Goal: Contribute content

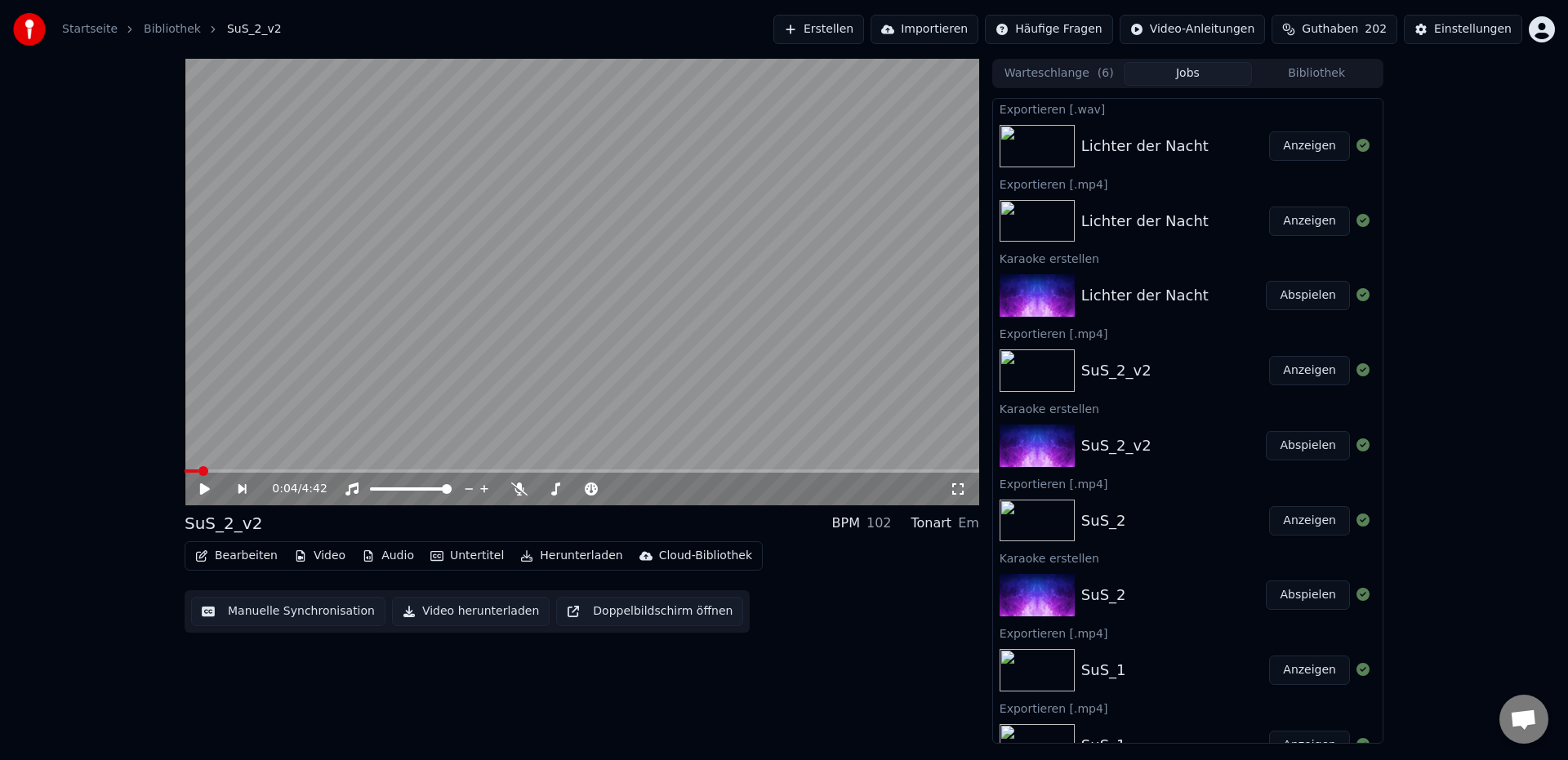
click at [849, 33] on button "Erstellen" at bounding box center [818, 29] width 91 height 30
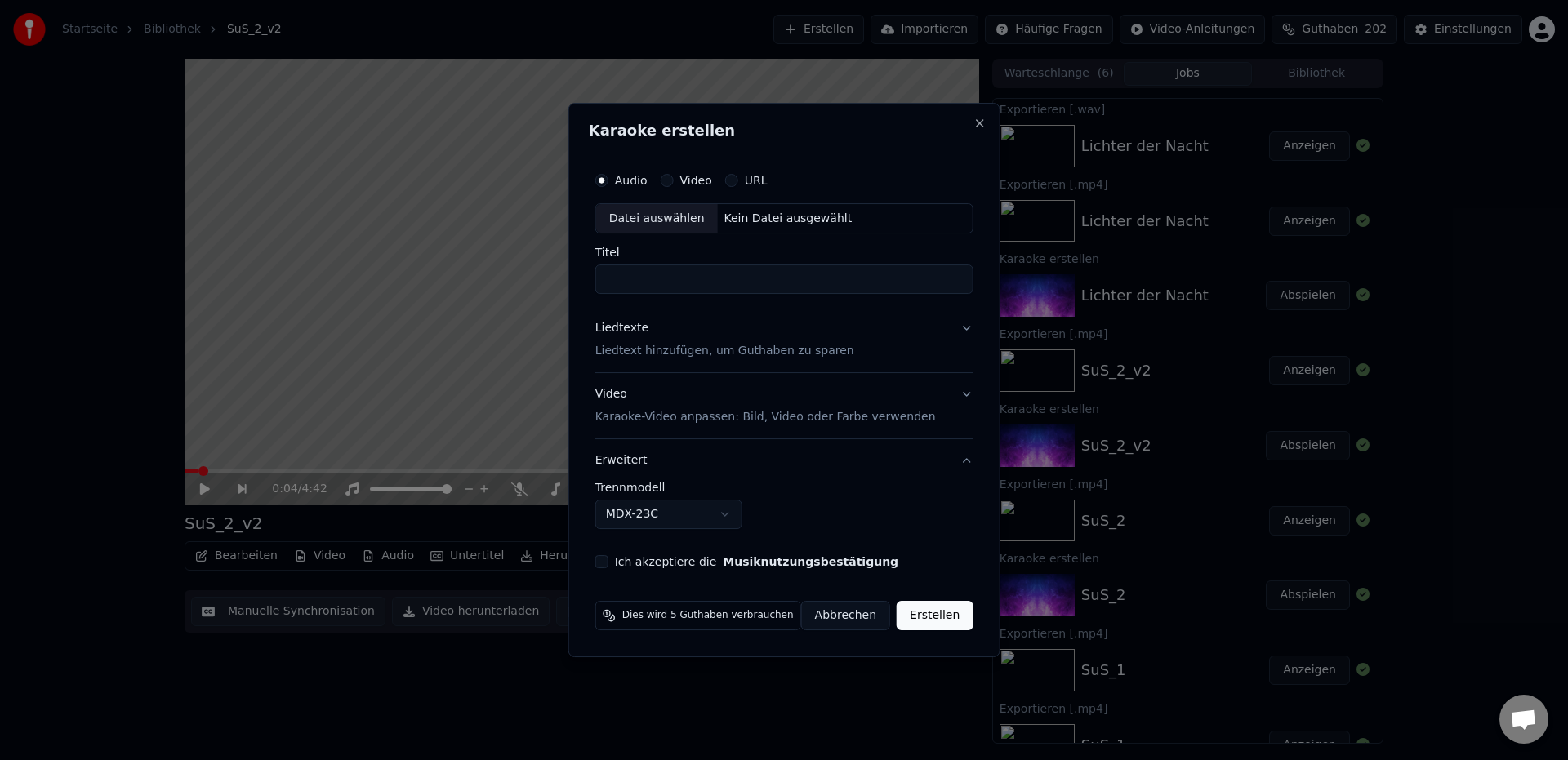
click at [654, 218] on div "Datei auswählen" at bounding box center [657, 219] width 122 height 30
type input "**********"
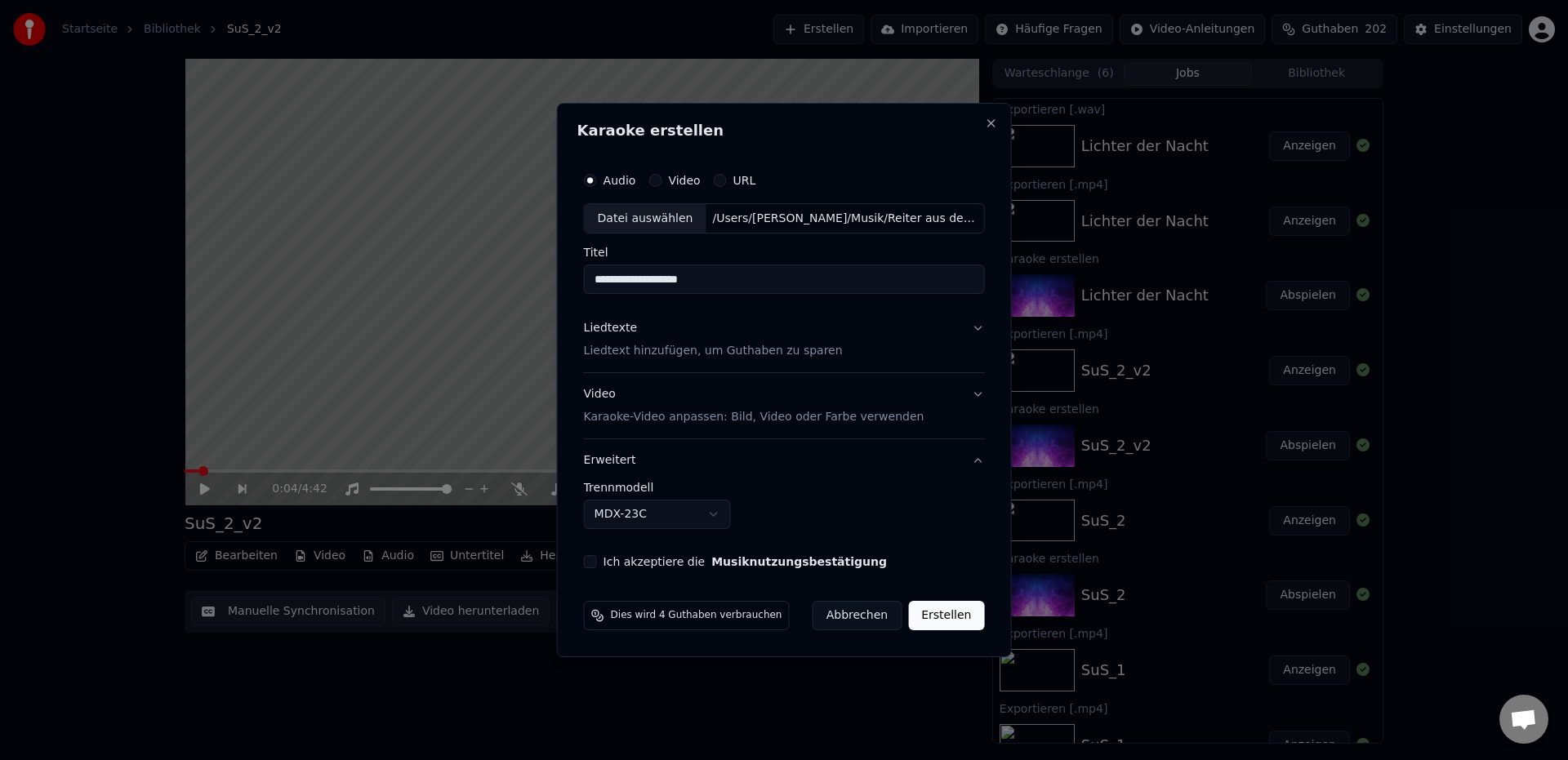
click at [639, 357] on p "Liedtext hinzufügen, um Guthaben zu sparen" at bounding box center [713, 352] width 259 height 16
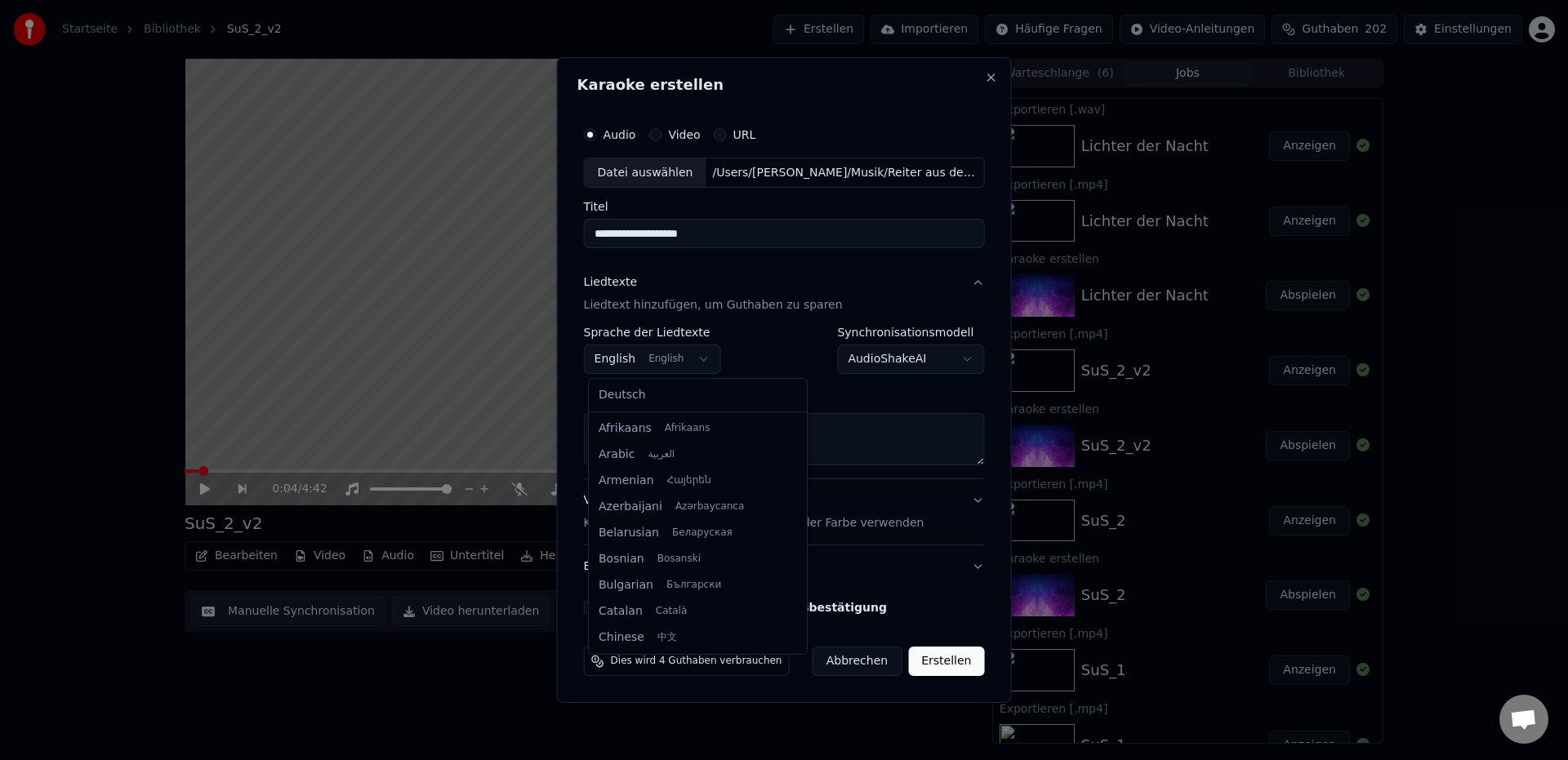
click at [614, 358] on body "Startseite Bibliothek SuS_2_v2 Erstellen Importieren Häufige Fragen Video-Anlei…" at bounding box center [784, 380] width 1568 height 760
select select "**"
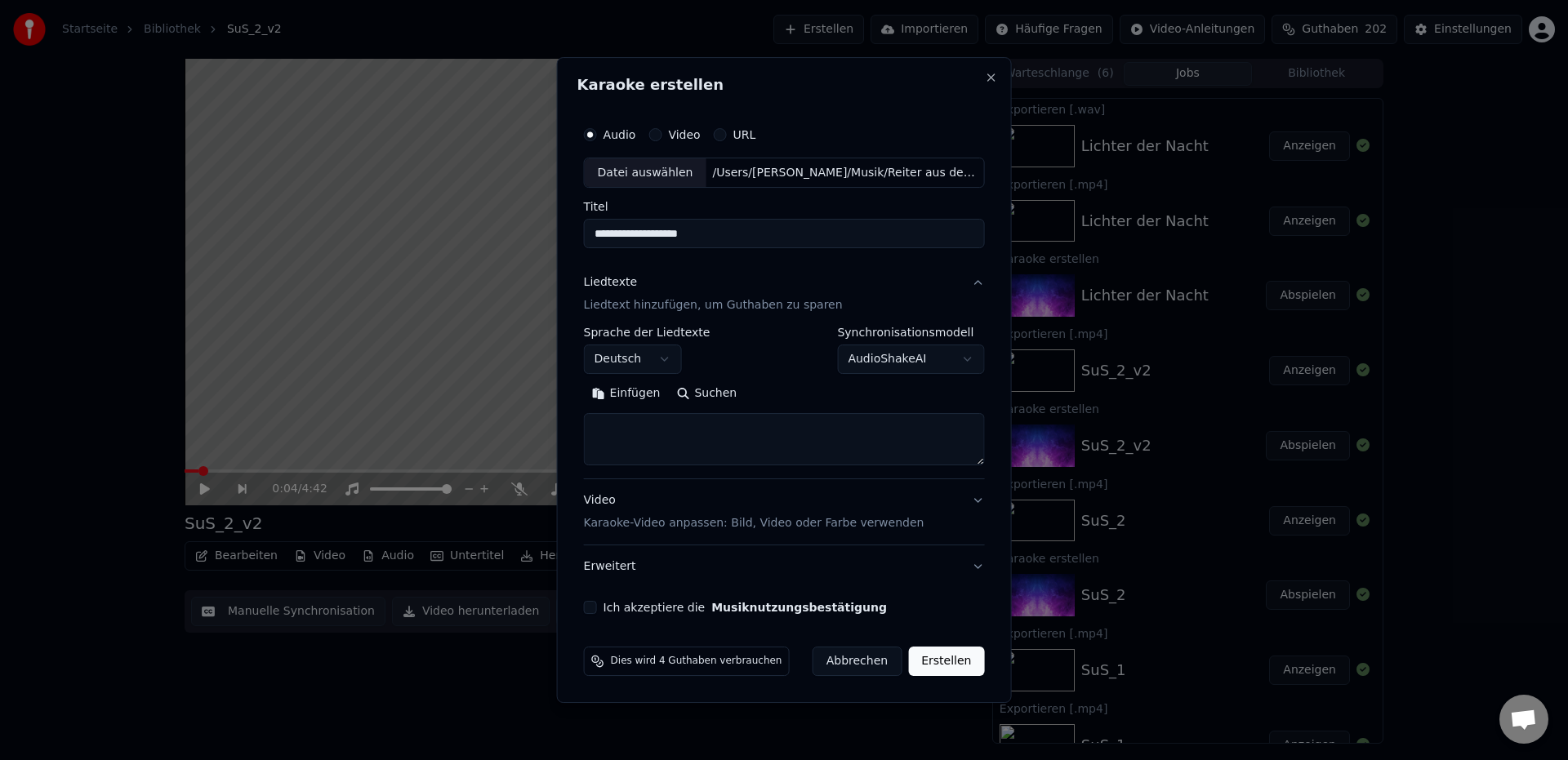
click at [622, 394] on button "Einfügen" at bounding box center [626, 394] width 85 height 26
click at [881, 452] on textarea at bounding box center [779, 440] width 391 height 53
type textarea "**********"
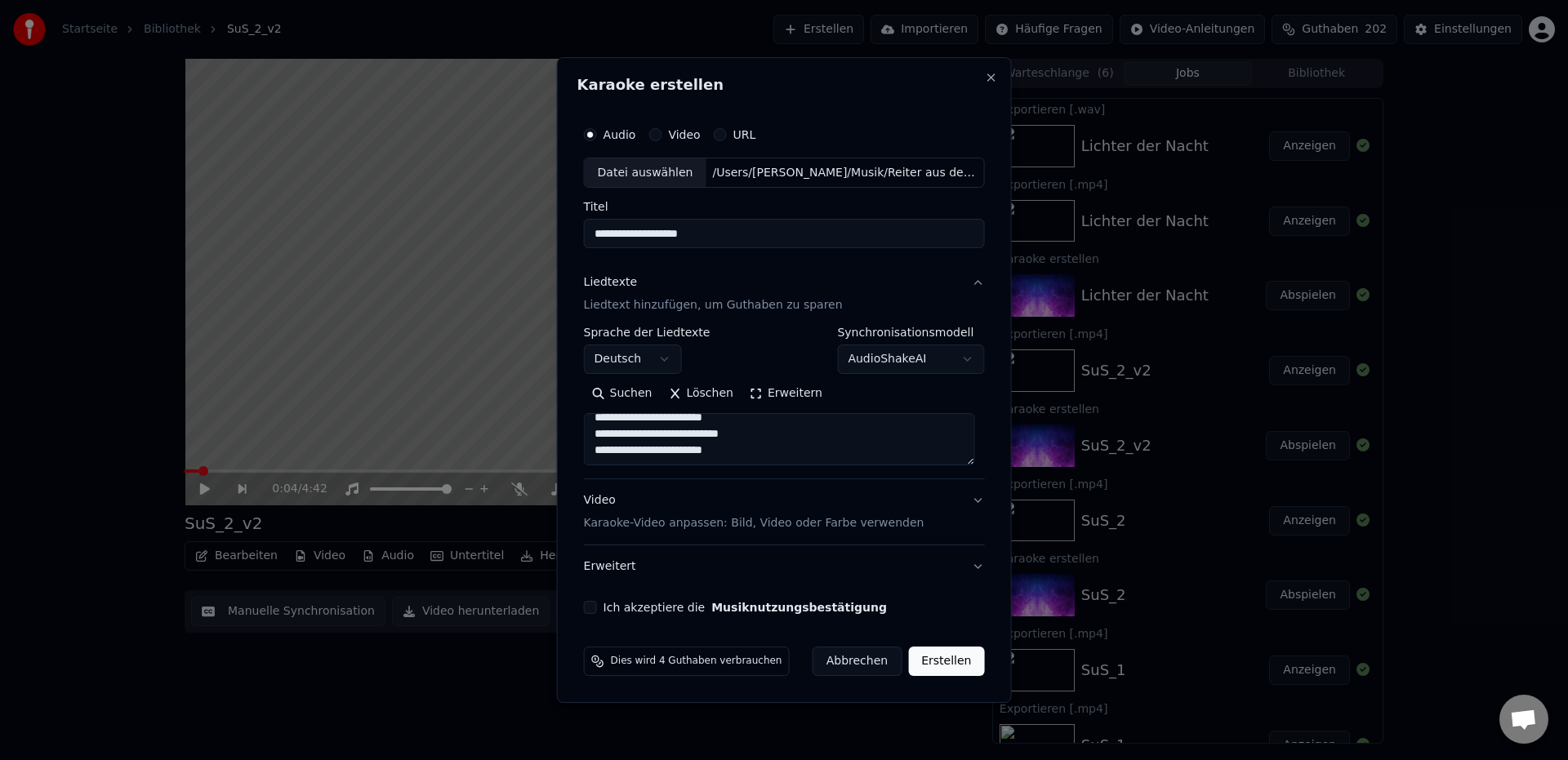
click at [634, 567] on button "Erweitert" at bounding box center [784, 566] width 401 height 42
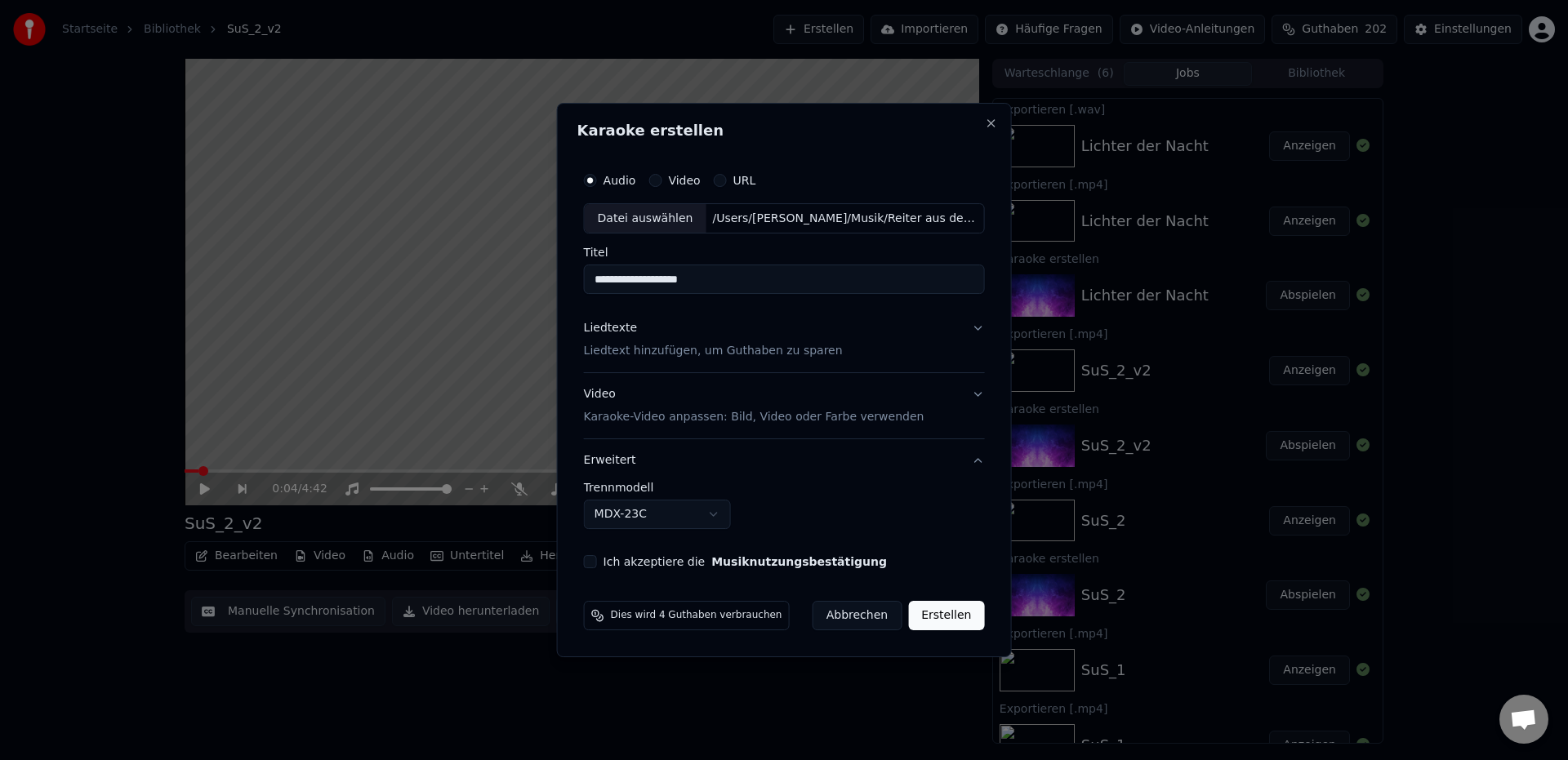
click at [633, 524] on body "Startseite Bibliothek SuS_2_v2 Erstellen Importieren Häufige Fragen Video-Anlei…" at bounding box center [784, 380] width 1568 height 760
click at [600, 567] on div "Ich akzeptiere die Musiknutzungsbestätigung" at bounding box center [784, 561] width 401 height 13
click at [597, 564] on button "Ich akzeptiere die Musiknutzungsbestätigung" at bounding box center [590, 561] width 13 height 13
click at [931, 619] on button "Erstellen" at bounding box center [946, 615] width 76 height 30
select select "******"
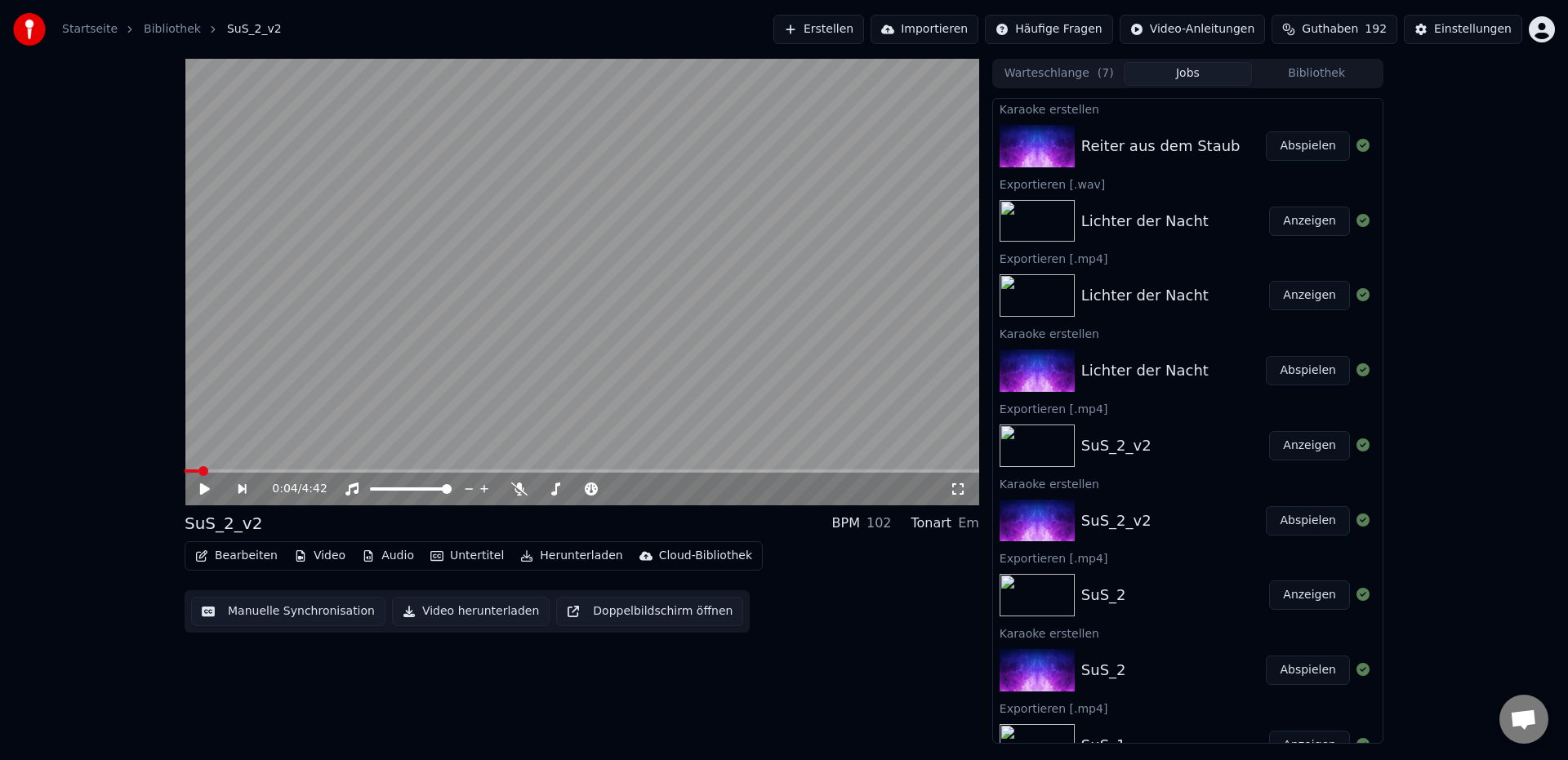
click at [1296, 147] on button "Abspielen" at bounding box center [1307, 146] width 84 height 30
click at [210, 489] on icon at bounding box center [216, 488] width 38 height 13
click at [578, 558] on button "Herunterladen" at bounding box center [571, 556] width 115 height 23
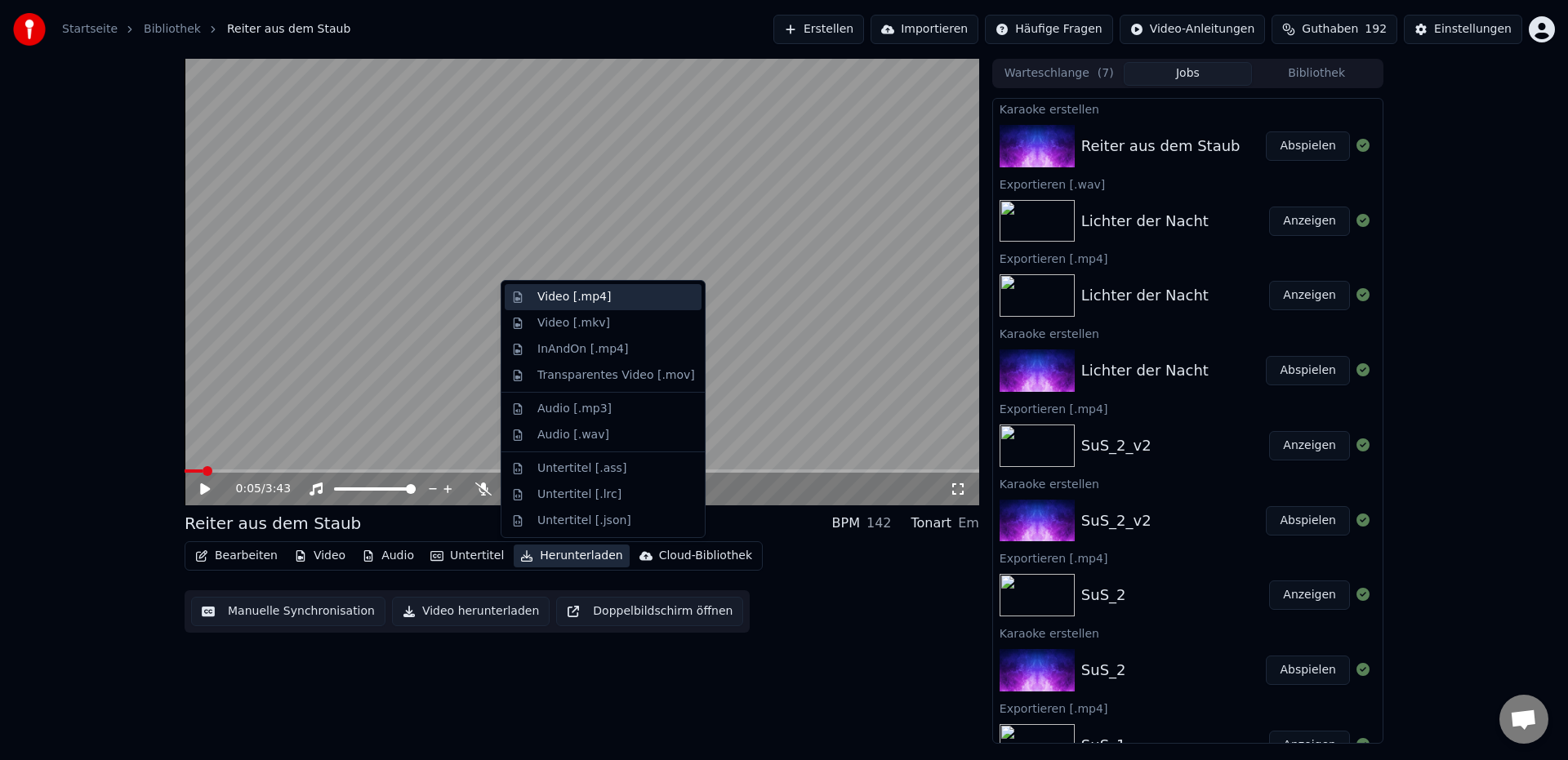
click at [581, 300] on div "Video [.mp4]" at bounding box center [574, 297] width 74 height 16
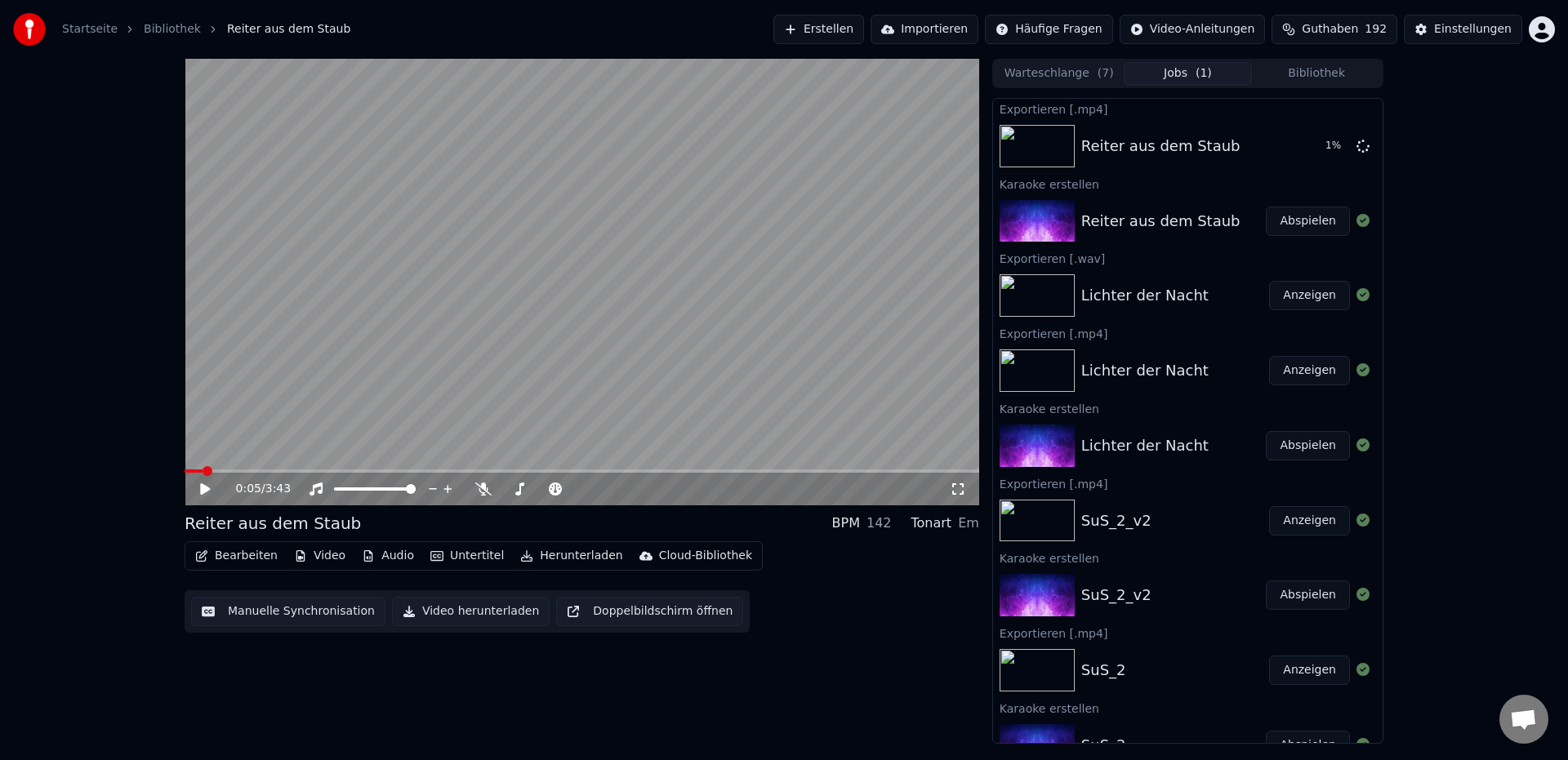
click at [579, 559] on button "Herunterladen" at bounding box center [571, 556] width 115 height 23
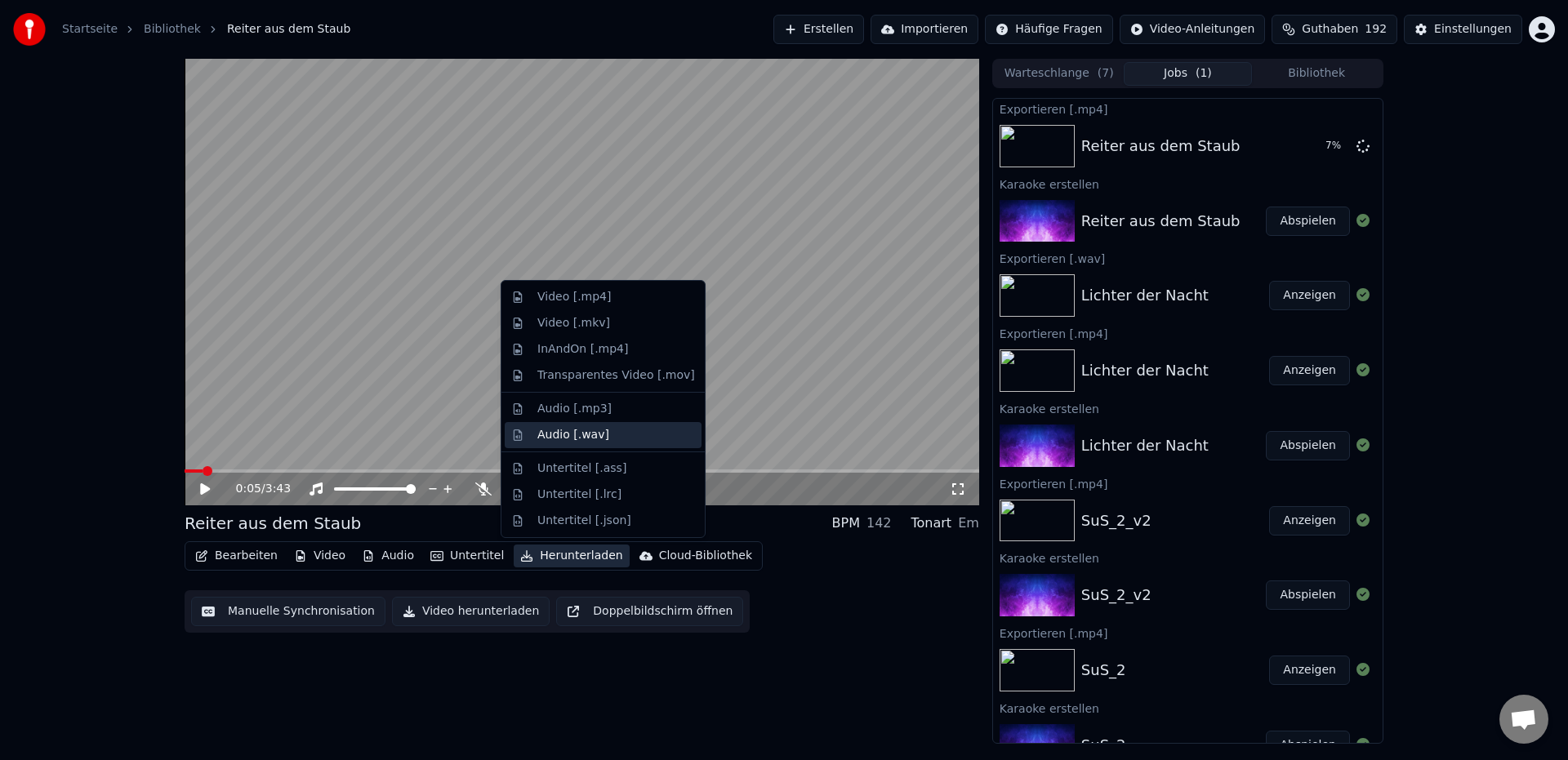
click at [575, 439] on div "Audio [.wav]" at bounding box center [573, 435] width 72 height 16
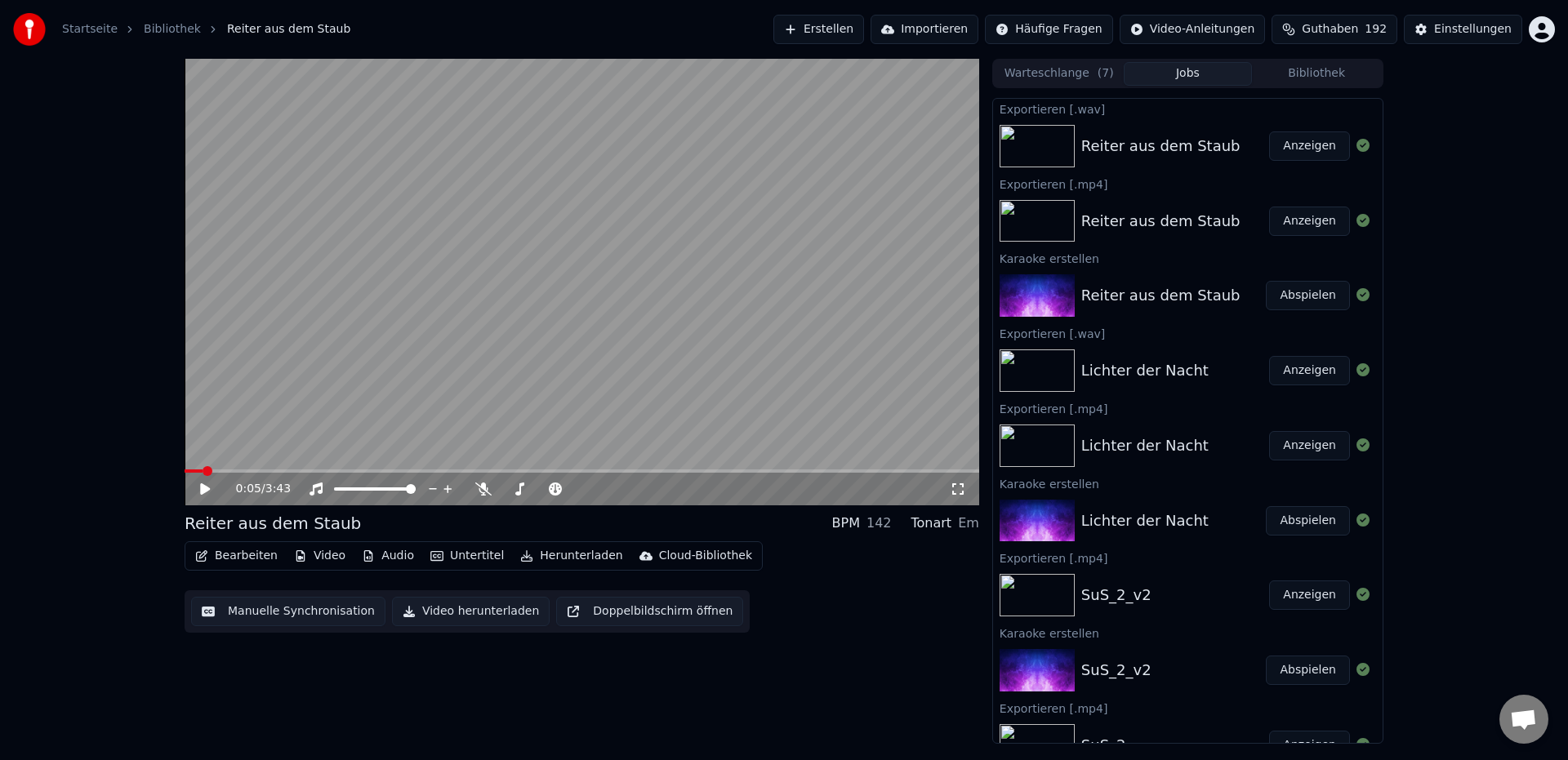
click at [1291, 229] on button "Anzeigen" at bounding box center [1309, 221] width 81 height 30
